Goal: Transaction & Acquisition: Purchase product/service

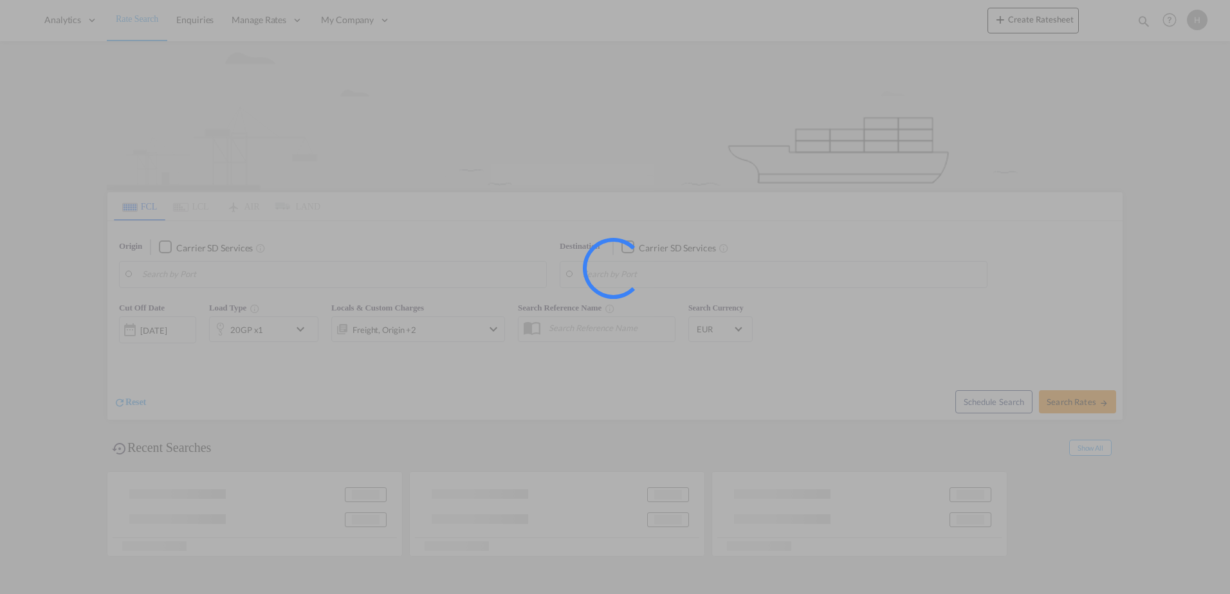
type input "Fos-[GEOGRAPHIC_DATA], [GEOGRAPHIC_DATA]"
type input "Manzanillo, PAMIT"
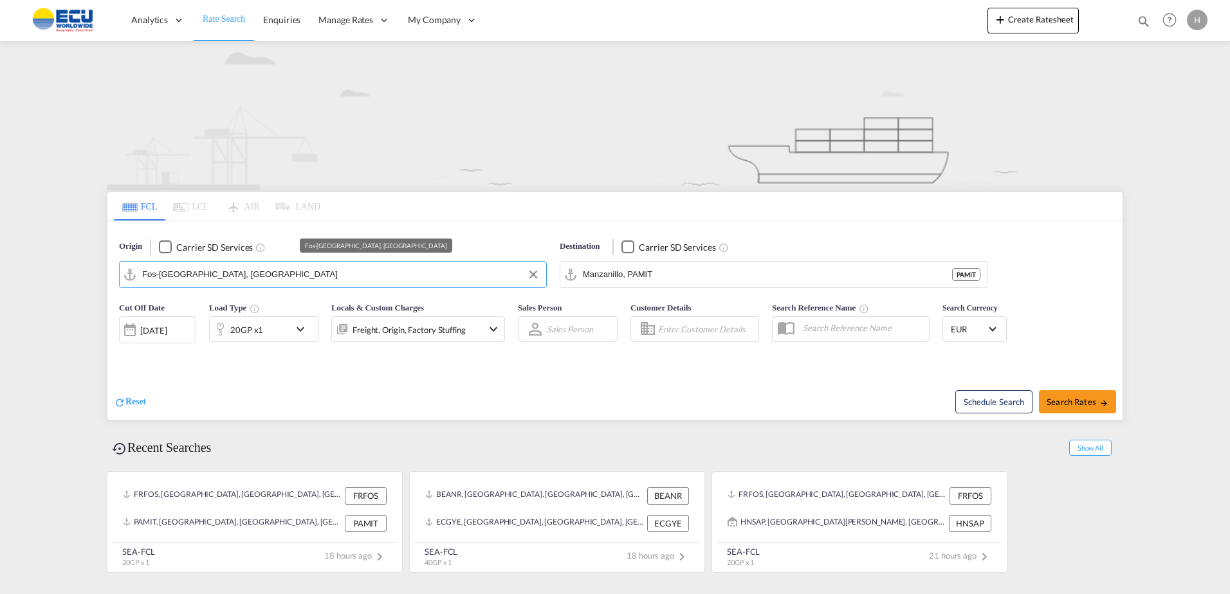
click at [341, 269] on input "Fos-[GEOGRAPHIC_DATA], [GEOGRAPHIC_DATA]" at bounding box center [340, 274] width 397 height 19
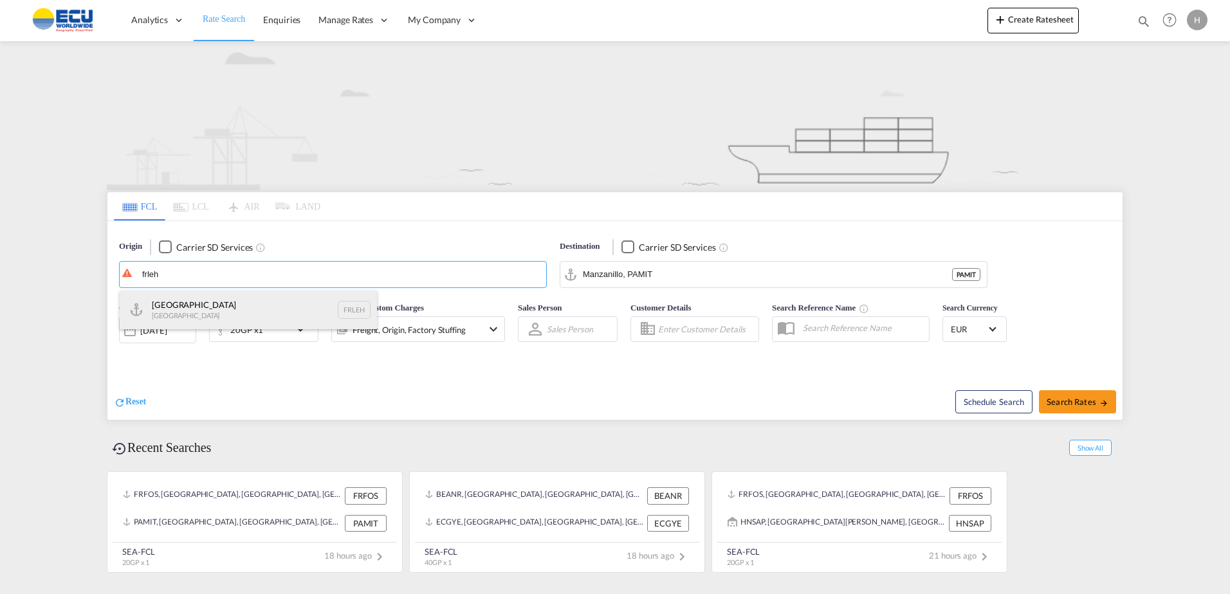
click at [218, 303] on div "Le Havre [GEOGRAPHIC_DATA] FRLEH" at bounding box center [248, 310] width 257 height 39
type input "[GEOGRAPHIC_DATA], [GEOGRAPHIC_DATA]"
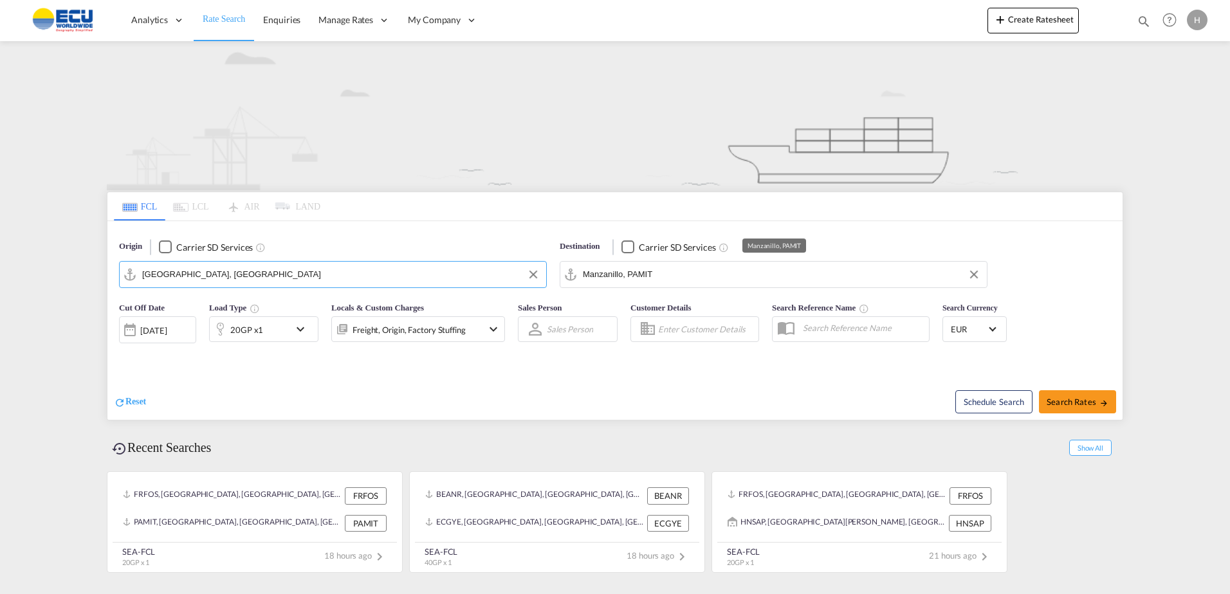
click at [695, 283] on input "Manzanillo, PAMIT" at bounding box center [781, 274] width 397 height 19
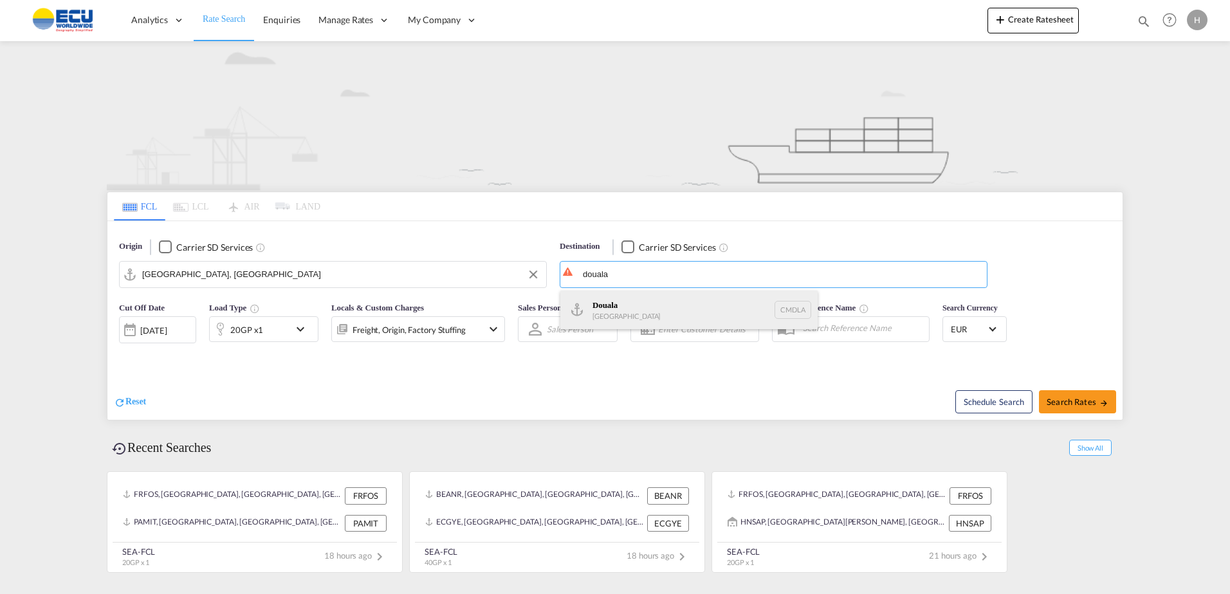
click at [661, 308] on div "Douala [GEOGRAPHIC_DATA] CMDLA" at bounding box center [688, 310] width 257 height 39
type input "Douala, CMDLA"
click at [262, 335] on div "20GP x1" at bounding box center [250, 329] width 80 height 26
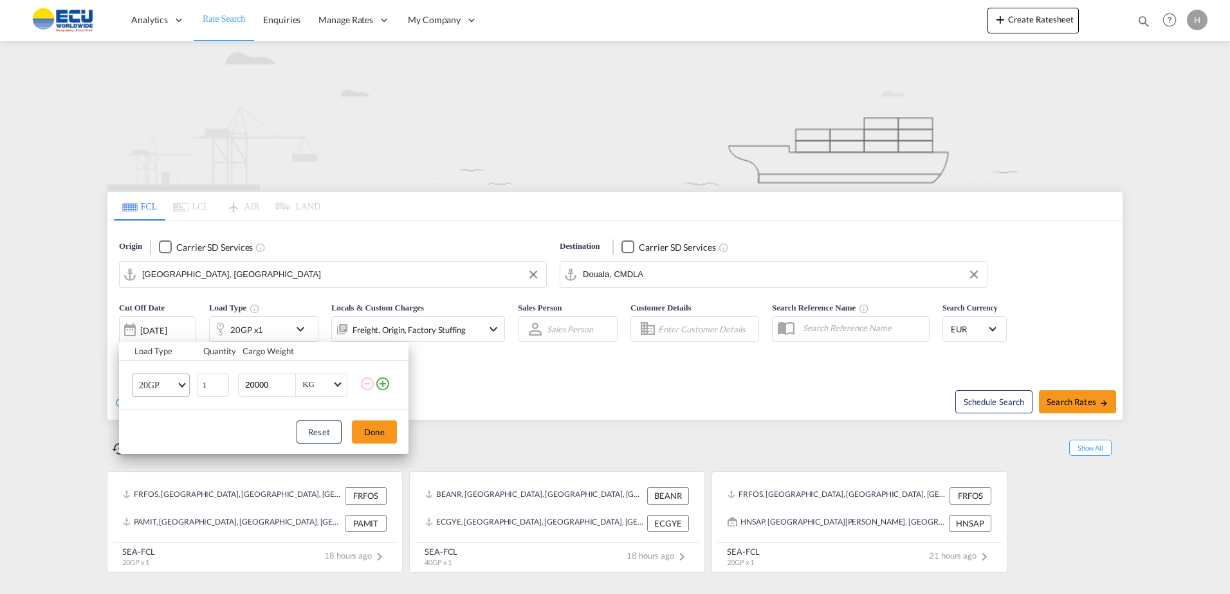
click at [182, 390] on md-select-value "20GP" at bounding box center [163, 385] width 51 height 22
click at [165, 471] on md-option "40RE" at bounding box center [172, 475] width 87 height 31
click at [357, 432] on button "Done" at bounding box center [374, 432] width 45 height 23
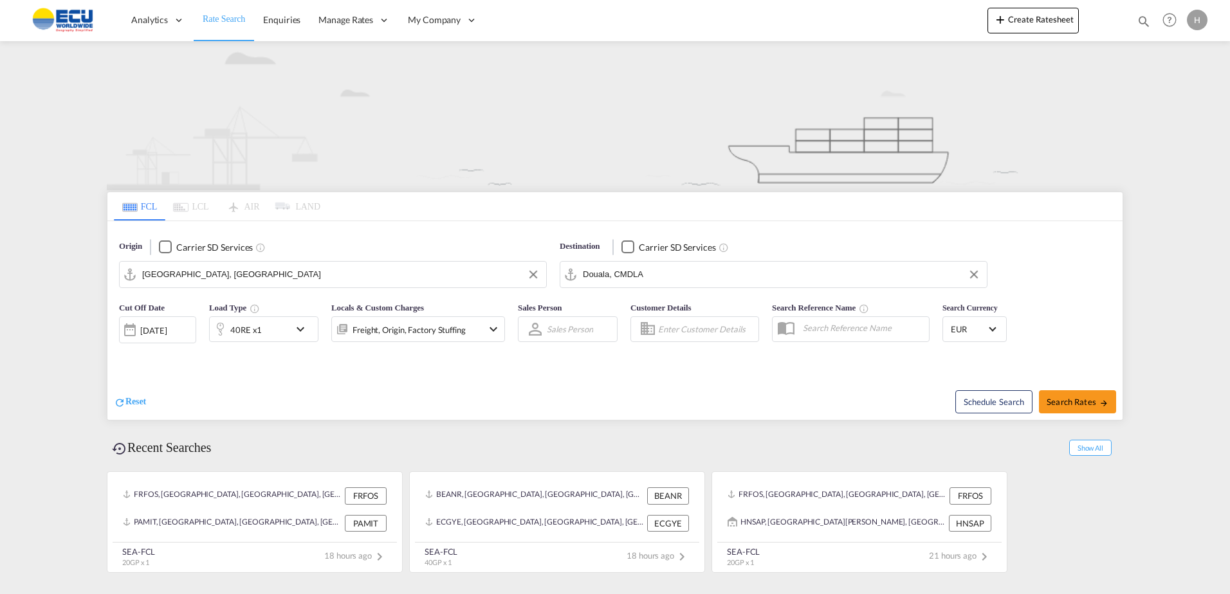
click at [412, 321] on div "Freight, Origin, Factory Stuffing" at bounding box center [408, 330] width 113 height 18
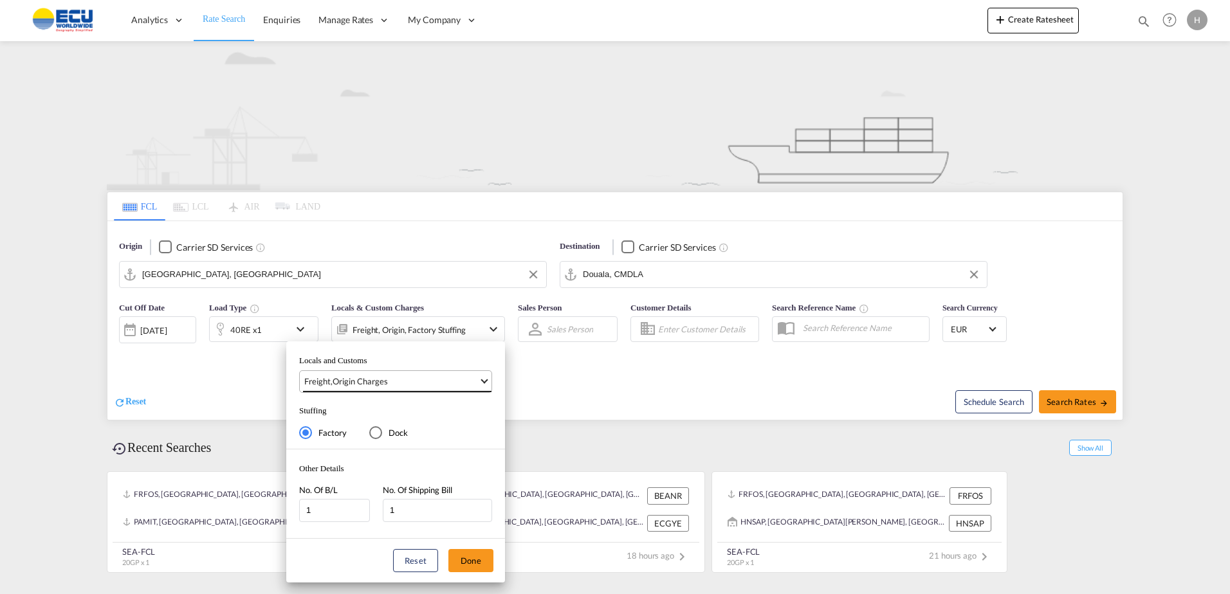
click at [415, 374] on md-select-value "Freight , Origin Charges" at bounding box center [397, 381] width 188 height 21
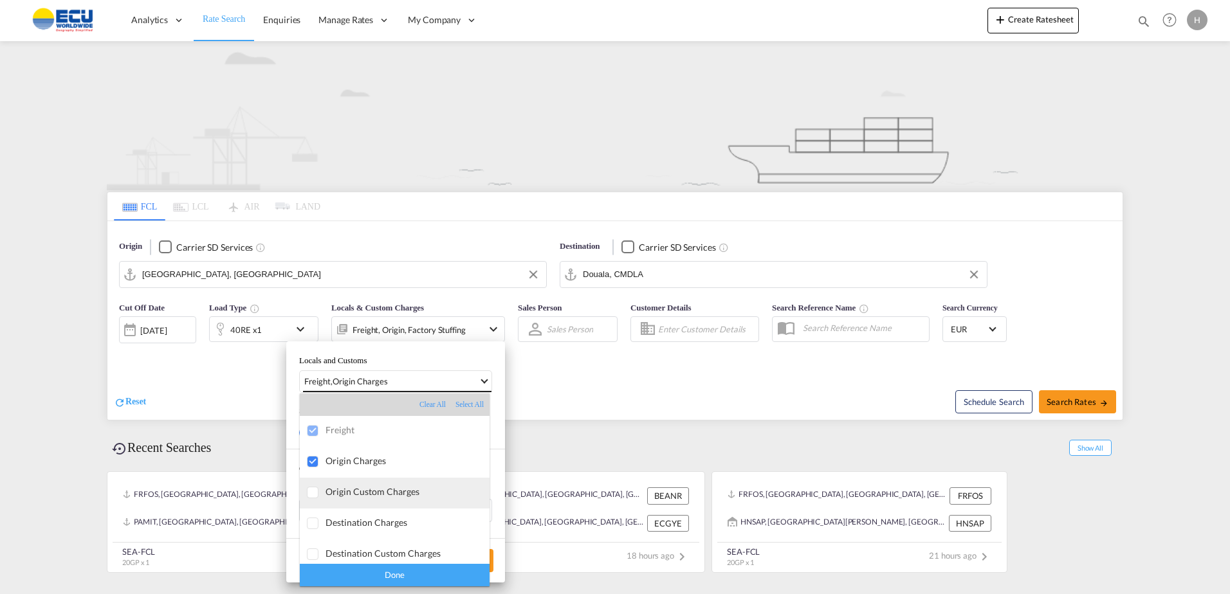
scroll to position [6, 0]
click at [423, 572] on div "Done" at bounding box center [395, 575] width 190 height 23
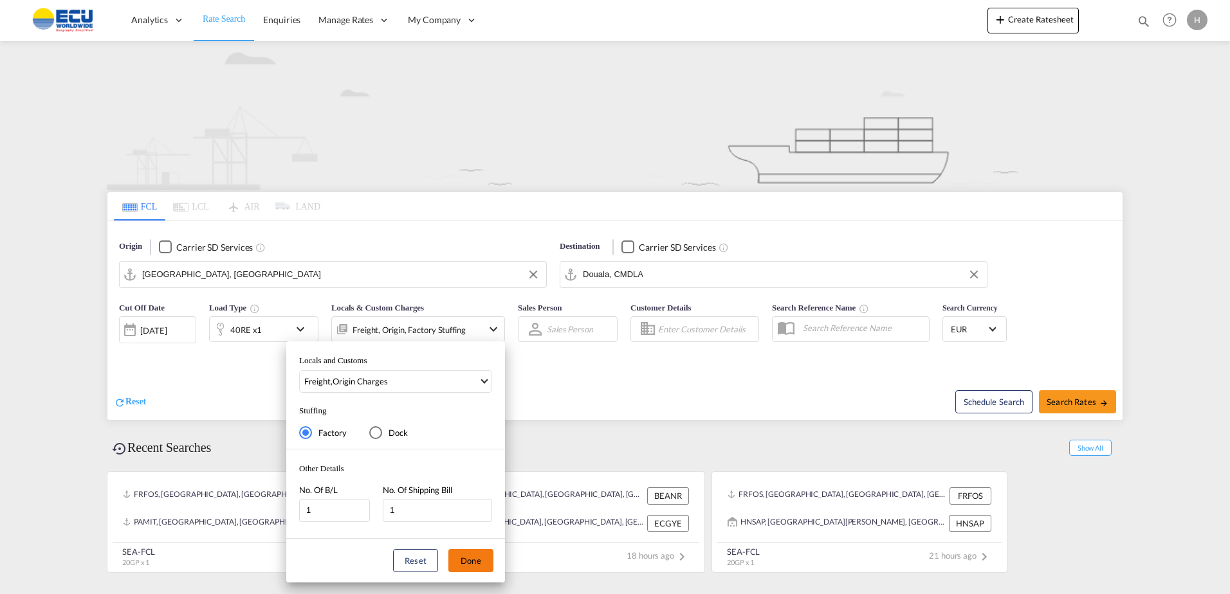
click at [471, 560] on button "Done" at bounding box center [470, 560] width 45 height 23
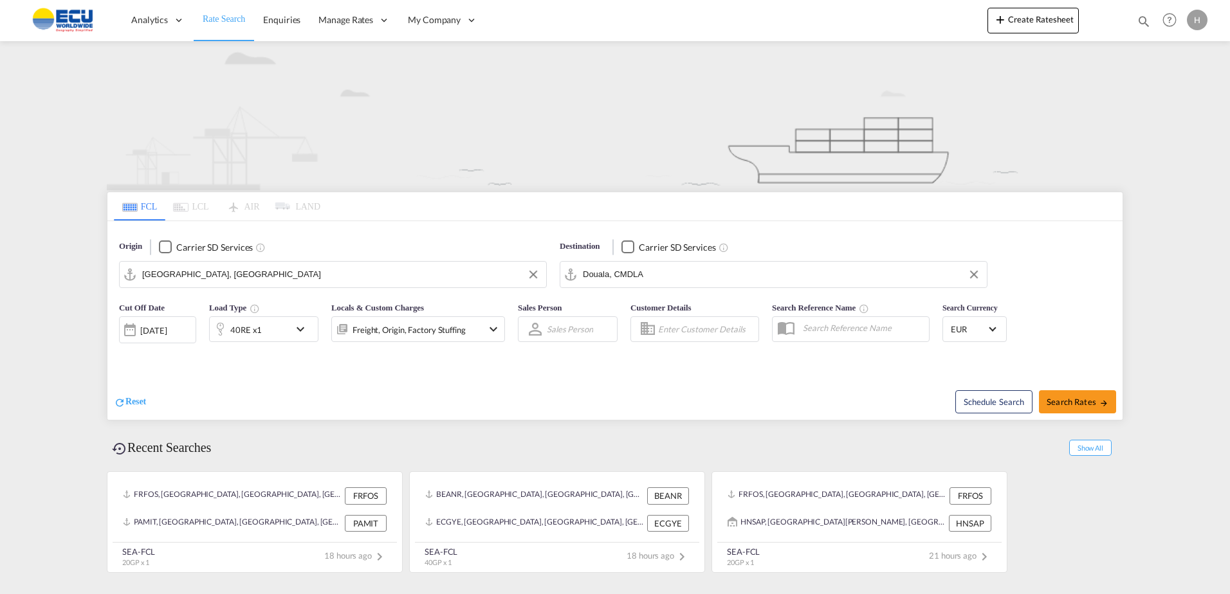
click at [612, 373] on div "Reset Schedule Search Search Rates" at bounding box center [614, 392] width 1015 height 56
click at [1079, 397] on span "Search Rates" at bounding box center [1077, 402] width 62 height 10
type input "FRLEH to CMDLA / [DATE]"
